Goal: Navigation & Orientation: Go to known website

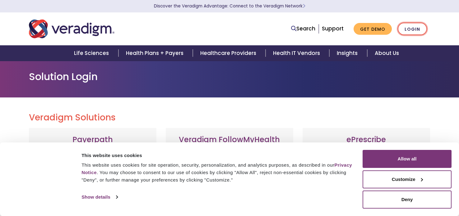
click at [411, 30] on link "Login" at bounding box center [412, 29] width 29 height 13
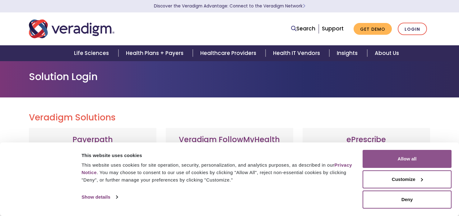
click at [410, 160] on button "Allow all" at bounding box center [407, 159] width 89 height 18
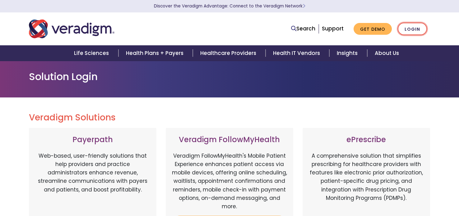
click at [406, 31] on link "Login" at bounding box center [412, 29] width 29 height 13
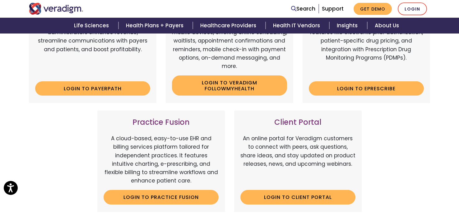
scroll to position [141, 0]
